Goal: Task Accomplishment & Management: Manage account settings

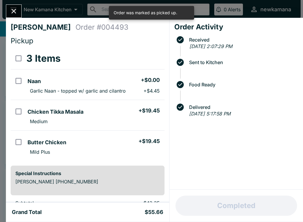
click at [227, 207] on div "Completed" at bounding box center [237, 205] width 134 height 32
click at [16, 9] on icon "Close" at bounding box center [14, 11] width 8 height 8
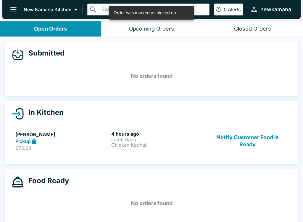
click at [238, 147] on button "Notify Customer Food is Ready" at bounding box center [248, 141] width 80 height 20
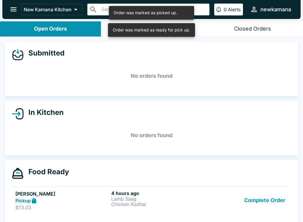
click at [245, 203] on button "Complete Order" at bounding box center [265, 200] width 46 height 20
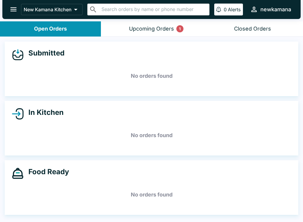
click at [157, 29] on div "Upcoming Orders 1" at bounding box center [151, 28] width 45 height 7
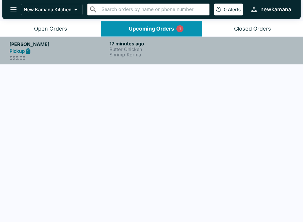
click at [124, 50] on p "Butter Chicken" at bounding box center [159, 48] width 98 height 5
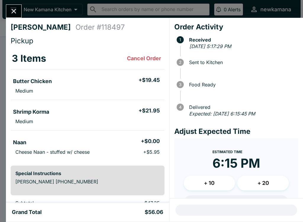
scroll to position [-1, 0]
click at [12, 8] on icon "Close" at bounding box center [14, 11] width 8 height 8
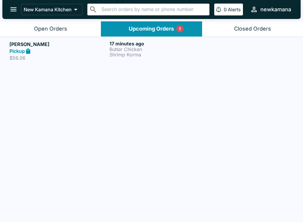
click at [41, 29] on div "Open Orders" at bounding box center [50, 28] width 33 height 7
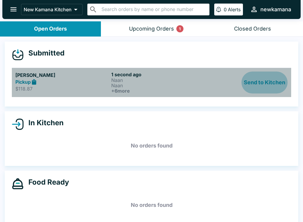
click at [262, 78] on button "Send to Kitchen" at bounding box center [265, 82] width 46 height 22
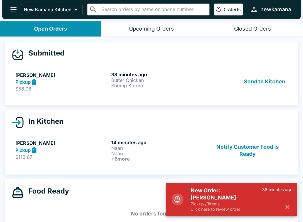
click at [266, 79] on button "Send to Kitchen" at bounding box center [265, 81] width 46 height 20
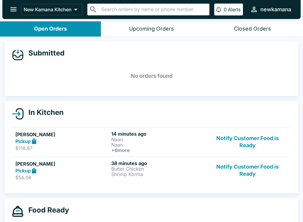
click at [242, 139] on button "Notify Customer Food is Ready" at bounding box center [248, 142] width 80 height 22
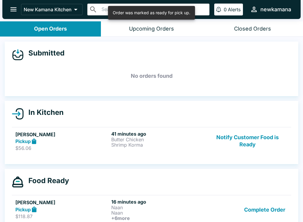
click at [264, 210] on button "Complete Order" at bounding box center [265, 209] width 46 height 22
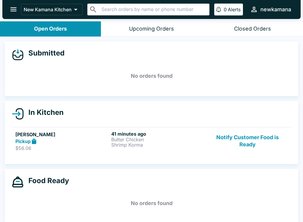
click at [264, 142] on button "Notify Customer Food is Ready" at bounding box center [248, 141] width 80 height 20
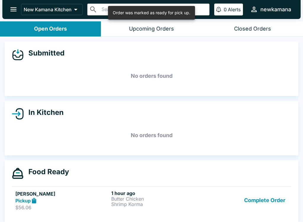
click at [262, 199] on button "Complete Order" at bounding box center [265, 200] width 46 height 20
